Goal: Information Seeking & Learning: Understand process/instructions

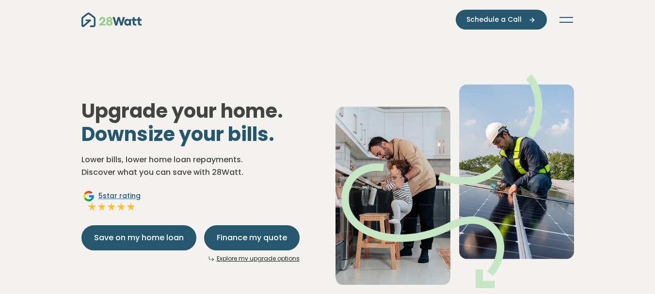
scroll to position [48, 0]
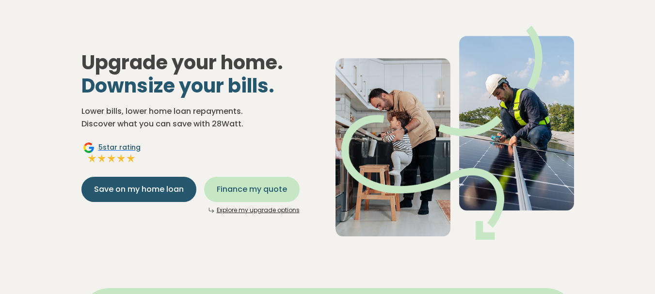
click at [261, 185] on span "Finance my quote" at bounding box center [252, 190] width 70 height 12
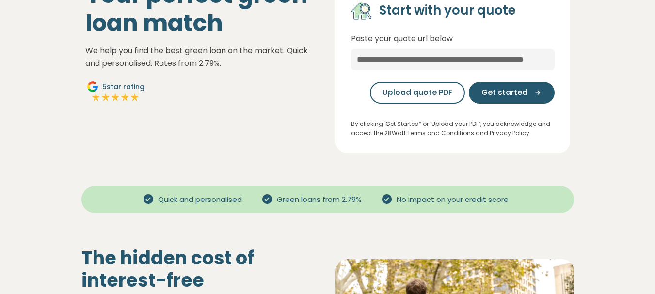
scroll to position [291, 0]
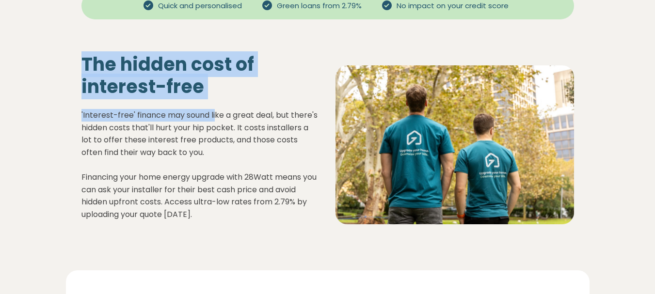
drag, startPoint x: 83, startPoint y: 69, endPoint x: 215, endPoint y: 113, distance: 138.9
click at [215, 113] on div "The hidden cost of interest-free 'Interest-free' finance may sound like a great…" at bounding box center [201, 144] width 254 height 183
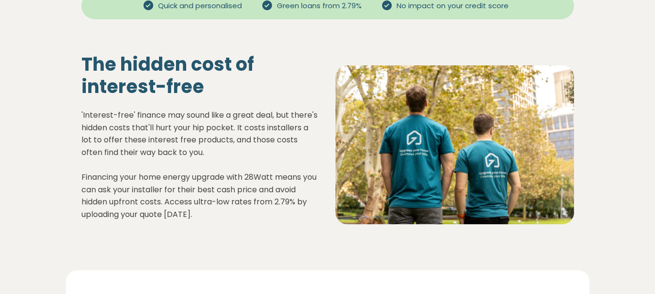
click at [213, 133] on p "'Interest-free' finance may sound like a great deal, but there's hidden costs t…" at bounding box center [200, 165] width 239 height 112
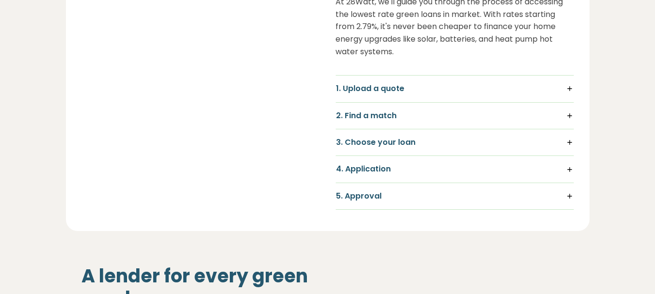
scroll to position [541, 0]
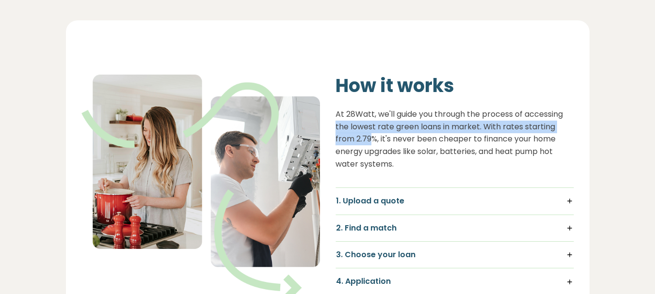
drag, startPoint x: 336, startPoint y: 129, endPoint x: 373, endPoint y: 141, distance: 38.5
click at [373, 141] on p "At 28Watt, we'll guide you through the process of accessing the lowest rate gre…" at bounding box center [454, 139] width 239 height 62
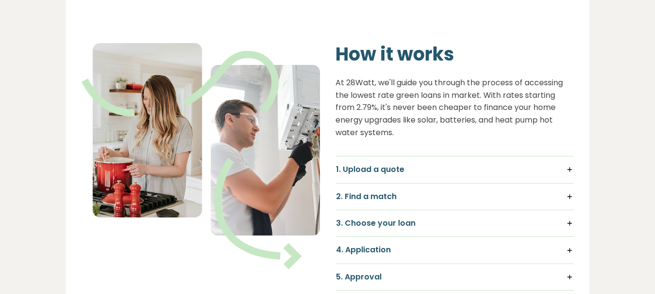
scroll to position [590, 0]
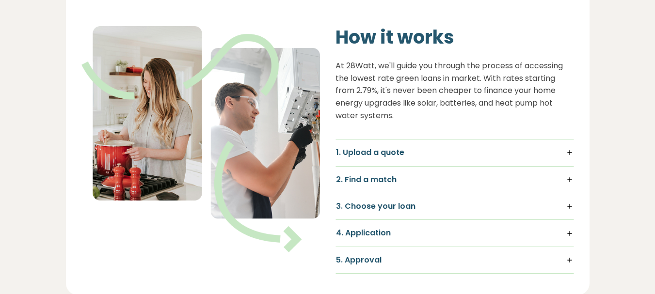
click at [438, 175] on h5 "2. Find a match" at bounding box center [455, 180] width 238 height 11
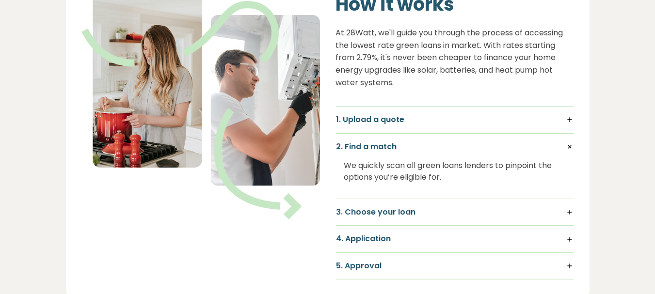
scroll to position [638, 0]
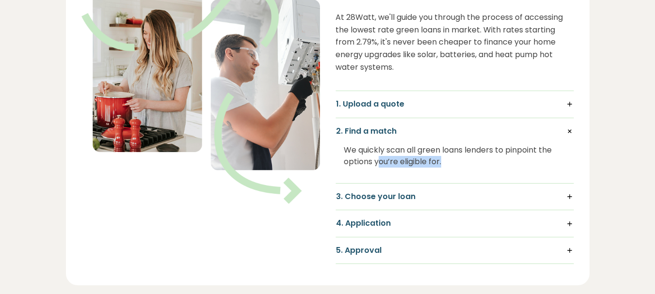
drag, startPoint x: 382, startPoint y: 157, endPoint x: 511, endPoint y: 169, distance: 129.6
click at [511, 169] on div "We quickly scan all green loans lenders to pinpoint the options you’re eligible…" at bounding box center [455, 156] width 222 height 39
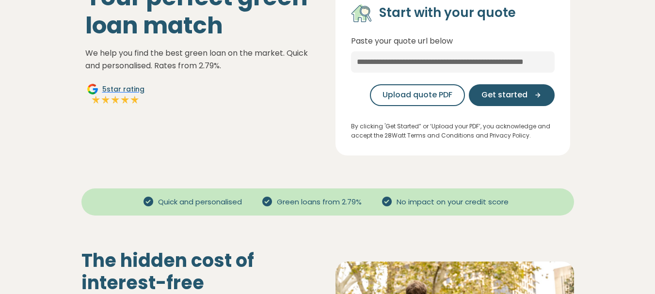
scroll to position [0, 0]
